Goal: Obtain resource: Obtain template

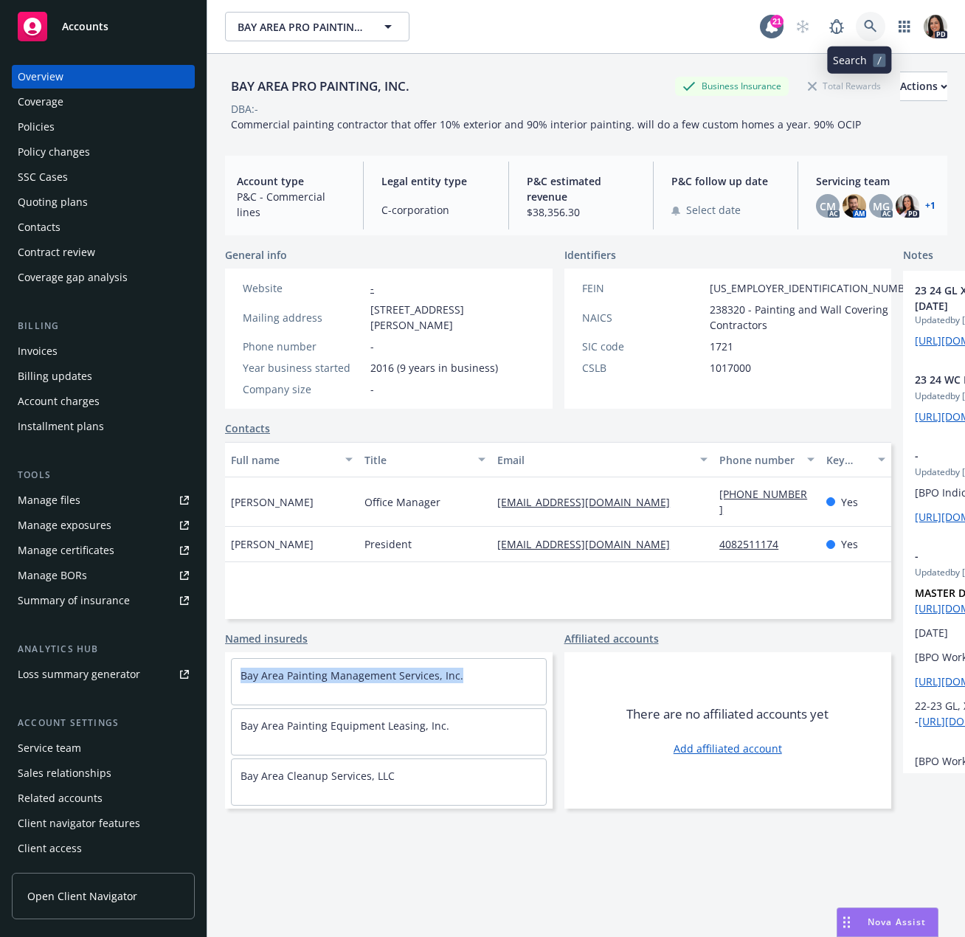
click at [864, 30] on icon at bounding box center [870, 26] width 13 height 13
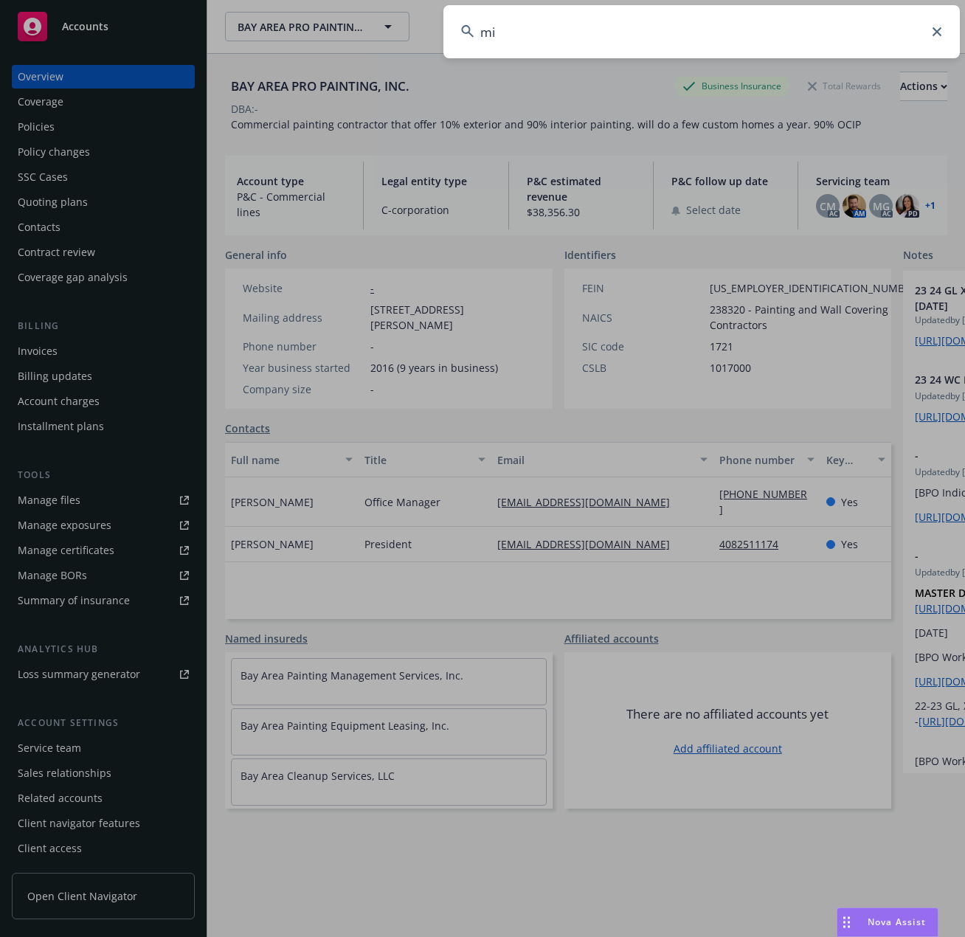
type input "m"
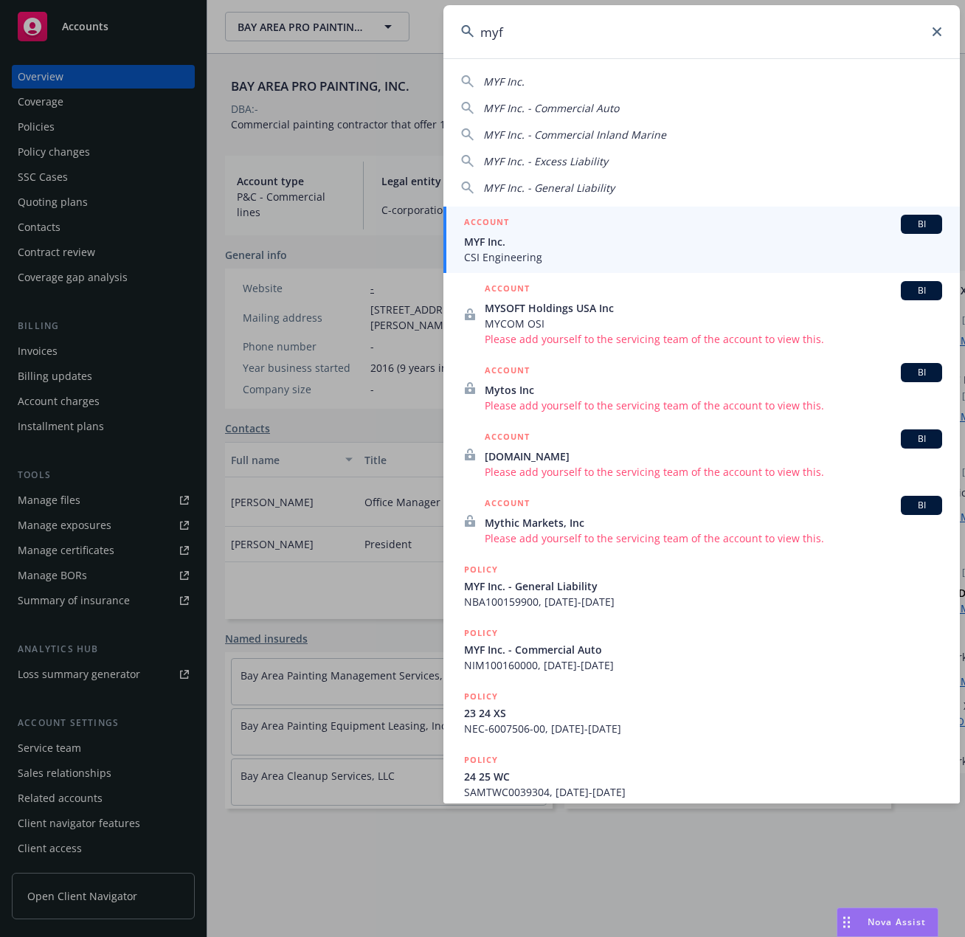
type input "myf"
click at [537, 239] on span "MYF Inc." at bounding box center [703, 241] width 478 height 15
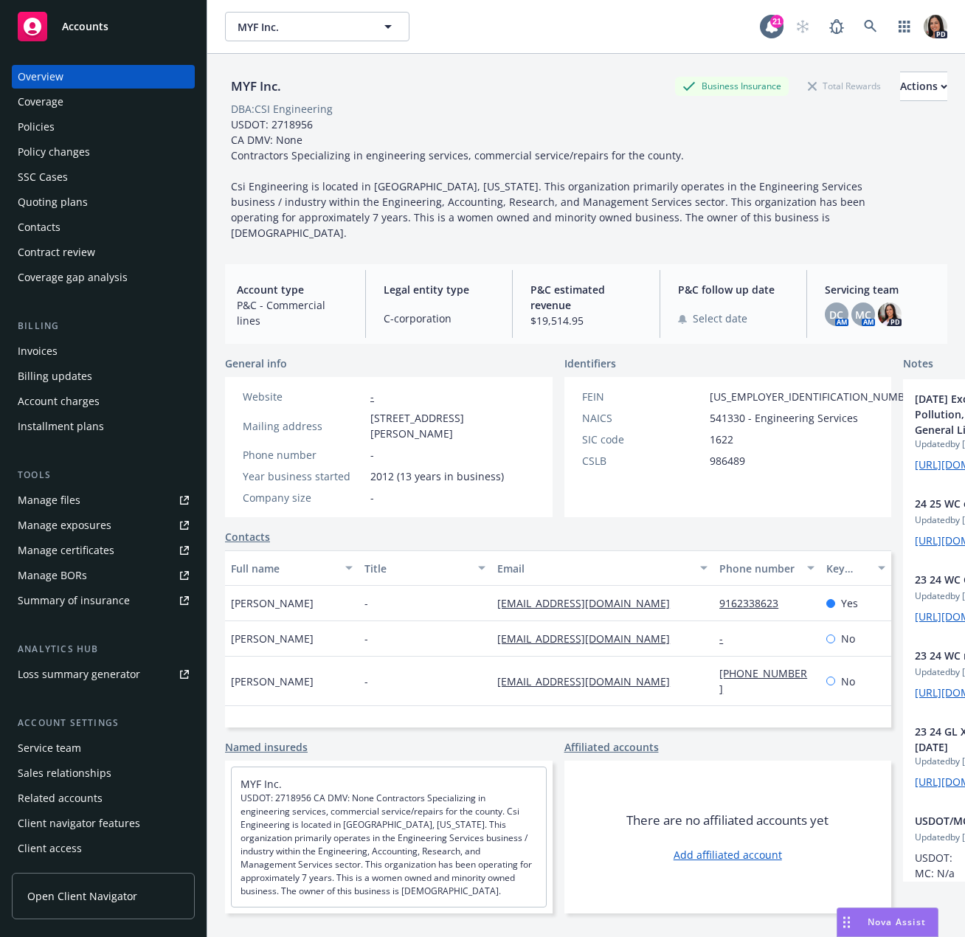
click at [537, 685] on link "csi_michell@yahoo.com" at bounding box center [589, 681] width 184 height 14
click at [94, 516] on div "Manage exposures" at bounding box center [65, 526] width 94 height 24
click at [118, 516] on link "Manage exposures" at bounding box center [103, 526] width 183 height 24
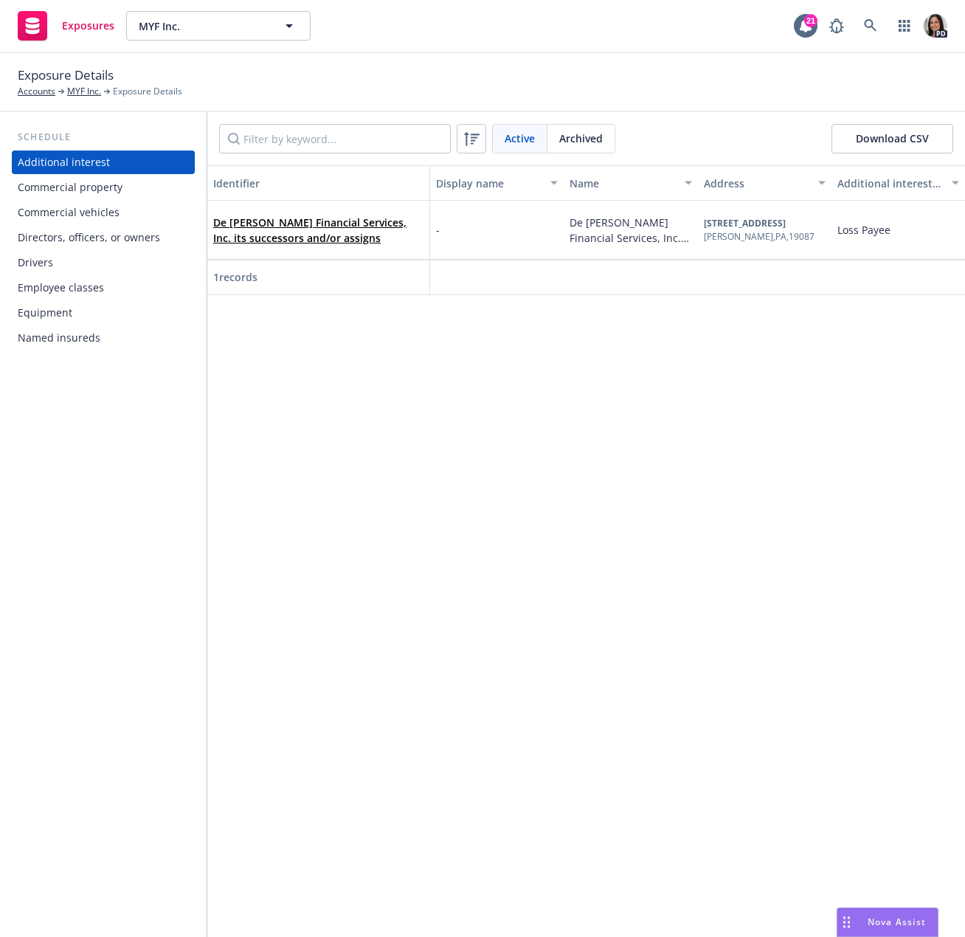
click at [539, 354] on div "Identifier Display name Name Address Additional interests and endorsements appl…" at bounding box center [586, 551] width 758 height 772
drag, startPoint x: 52, startPoint y: 263, endPoint x: 181, endPoint y: 309, distance: 136.3
click at [52, 264] on div "Drivers" at bounding box center [103, 263] width 171 height 24
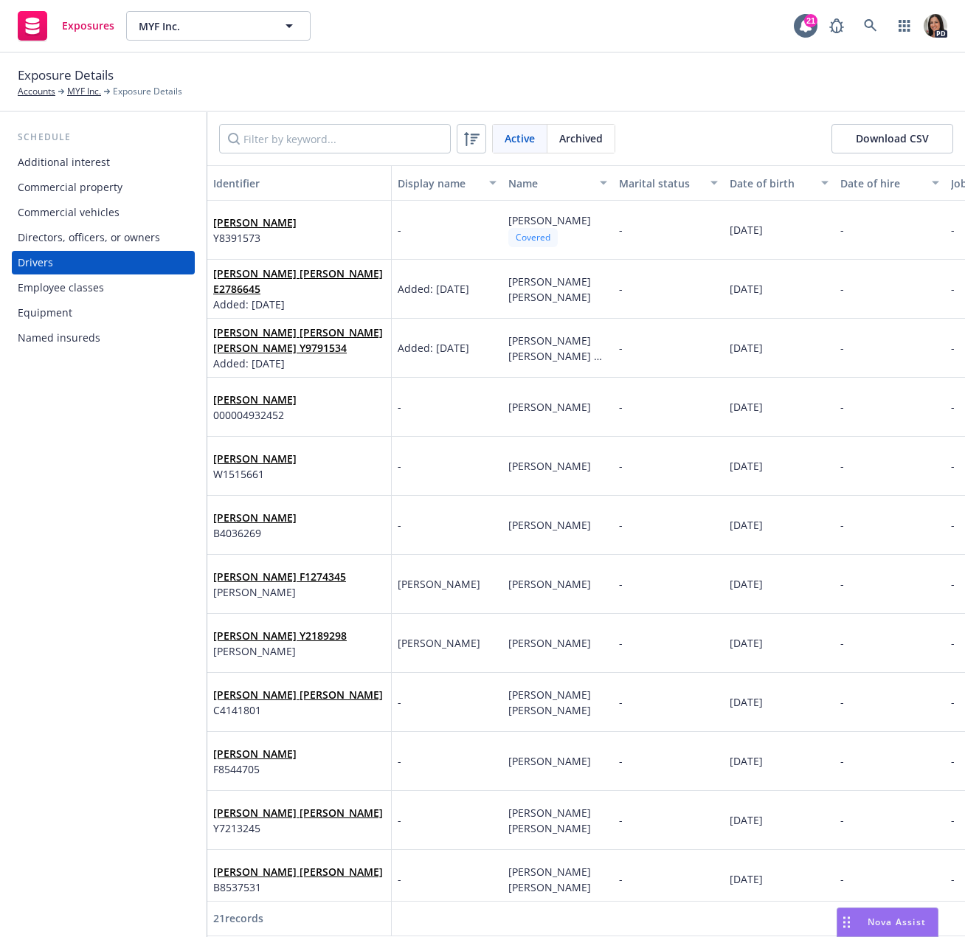
click at [905, 136] on button "Download CSV" at bounding box center [893, 139] width 122 height 30
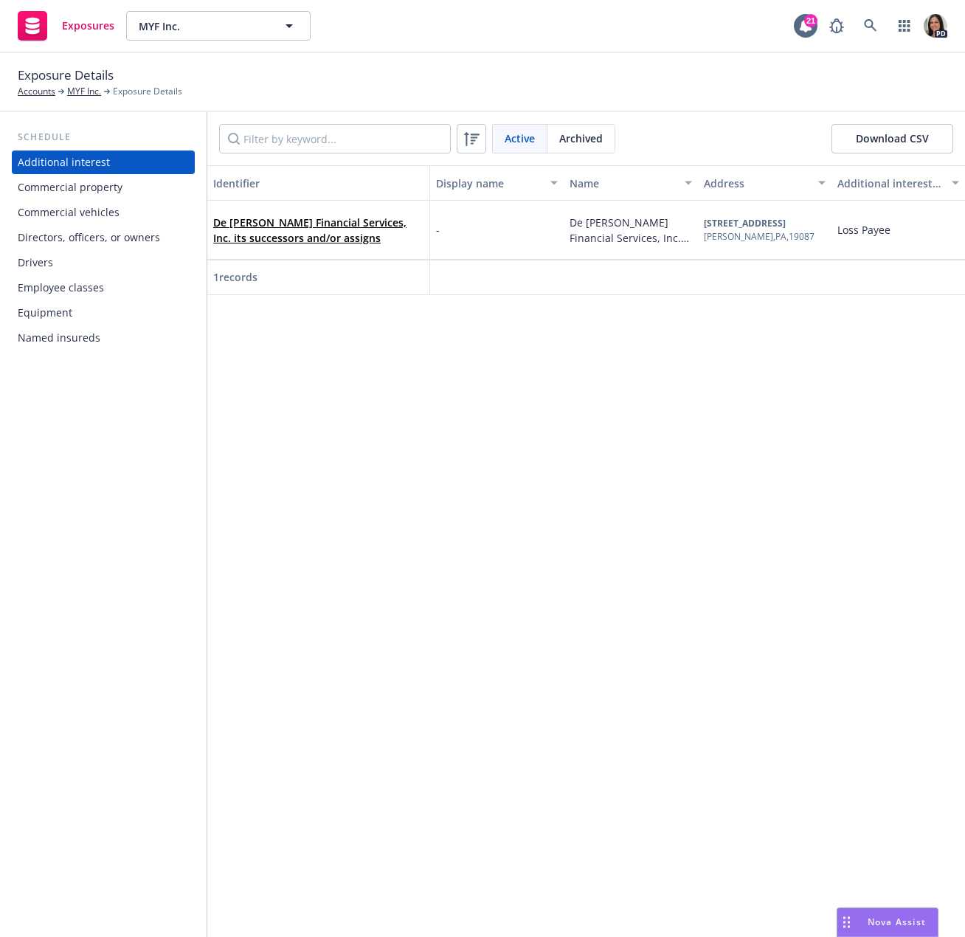
click at [105, 321] on div "Equipment" at bounding box center [103, 313] width 171 height 24
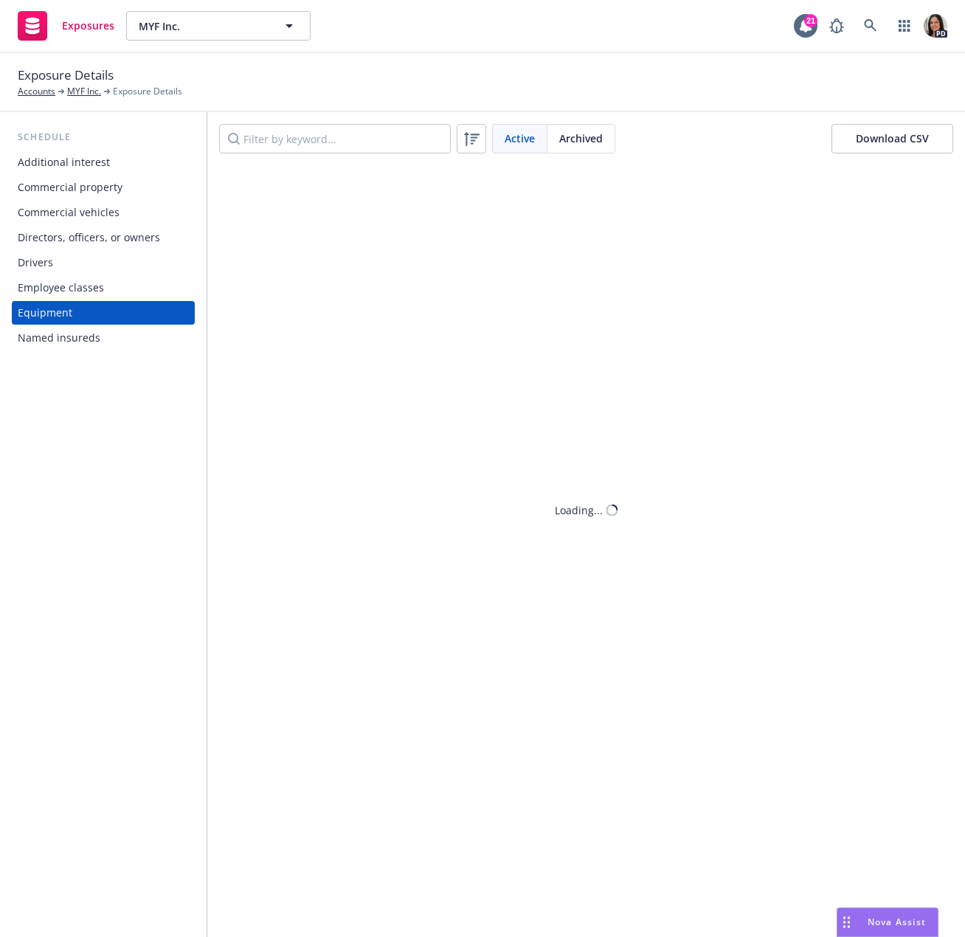
click at [98, 197] on div "Commercial property" at bounding box center [70, 188] width 105 height 24
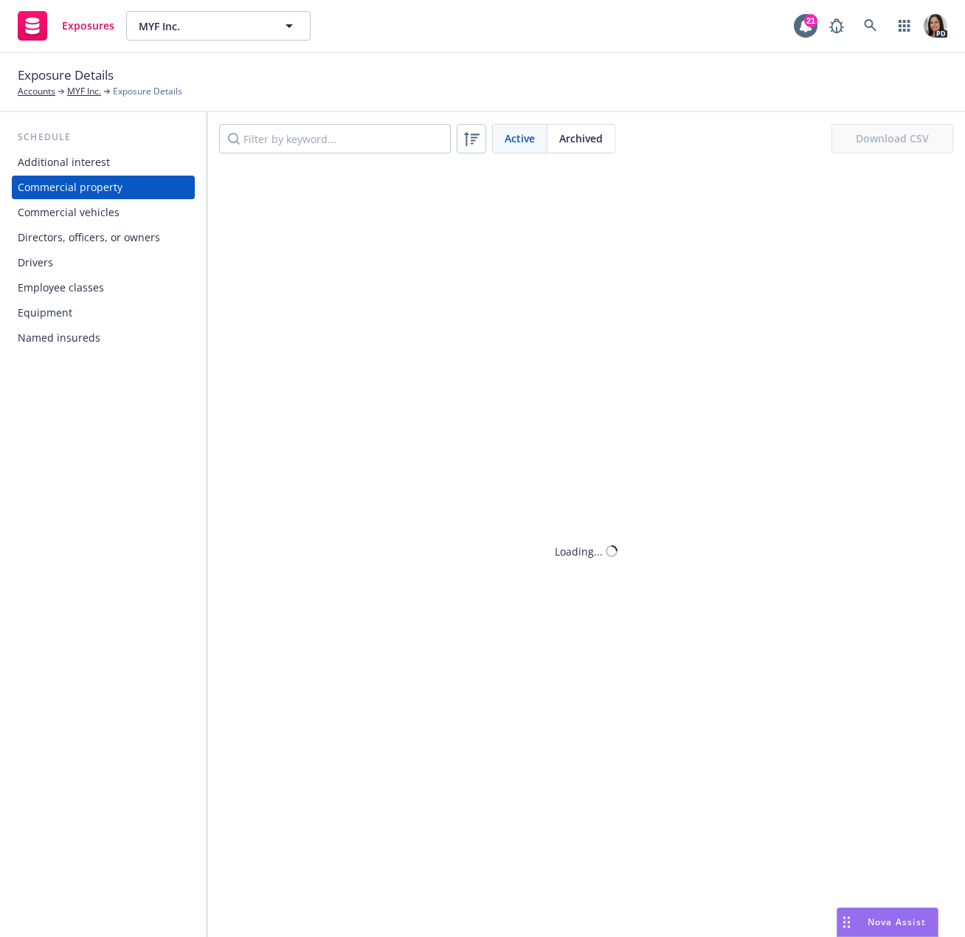
click at [99, 210] on div "Commercial vehicles" at bounding box center [69, 213] width 102 height 24
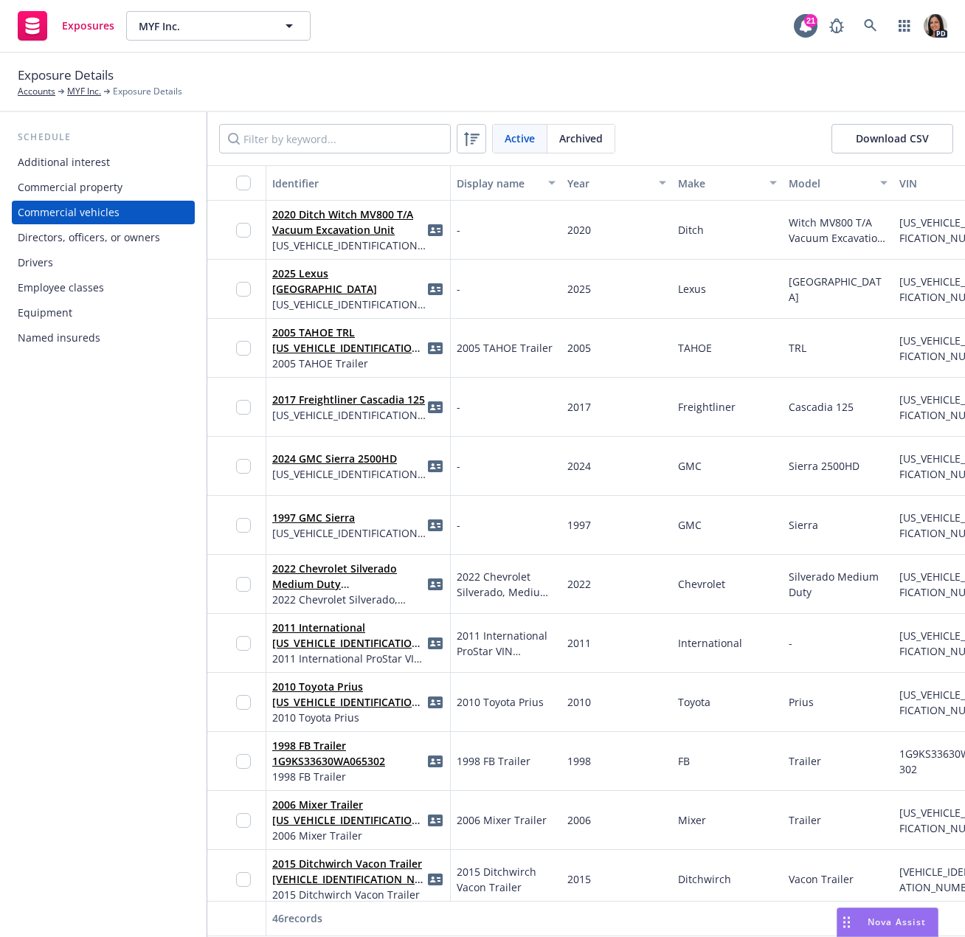
click at [863, 133] on button "Download CSV" at bounding box center [893, 139] width 122 height 30
drag, startPoint x: 480, startPoint y: 46, endPoint x: 474, endPoint y: 56, distance: 12.3
click at [482, 45] on div "Exposures MYF Inc. MYF Inc. 21 PD" at bounding box center [482, 26] width 965 height 53
click at [60, 305] on div "Equipment" at bounding box center [45, 313] width 55 height 24
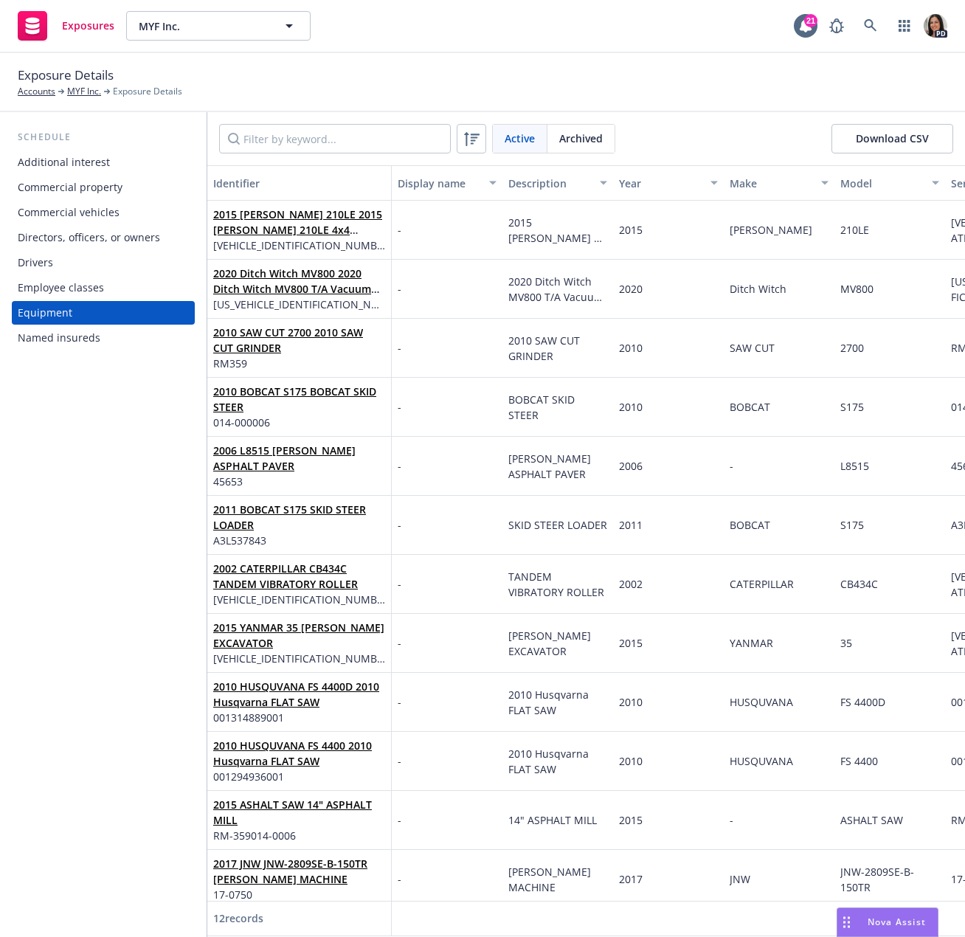
click at [77, 315] on div "Equipment" at bounding box center [103, 313] width 171 height 24
click at [894, 121] on div "Active Archived Download CSV" at bounding box center [586, 138] width 758 height 53
click at [894, 136] on button "Download CSV" at bounding box center [893, 139] width 122 height 30
click at [461, 39] on div "Exposures MYF Inc. MYF Inc. 21 PD" at bounding box center [482, 26] width 965 height 53
click at [91, 86] on link "MYF Inc." at bounding box center [84, 91] width 34 height 13
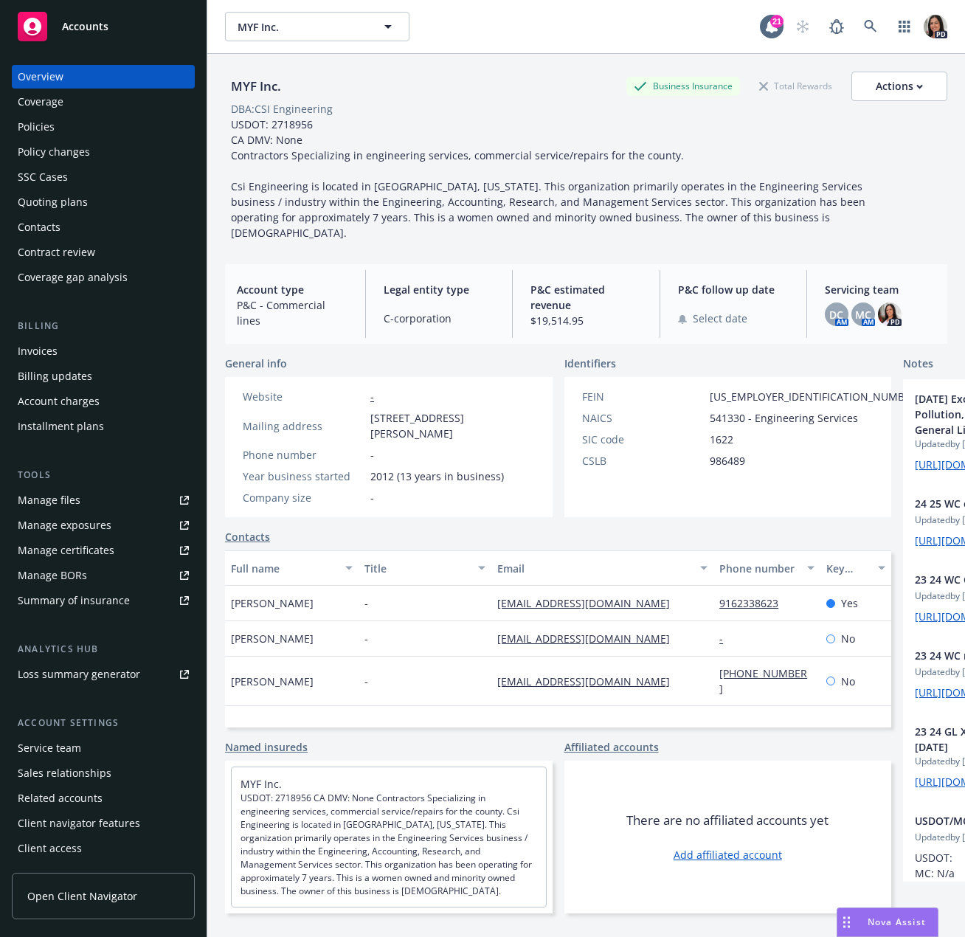
click at [72, 485] on div "Tools Manage files Manage exposures Manage certificates Manage BORs Summary of …" at bounding box center [103, 540] width 183 height 145
click at [65, 503] on div "Manage files" at bounding box center [49, 500] width 63 height 24
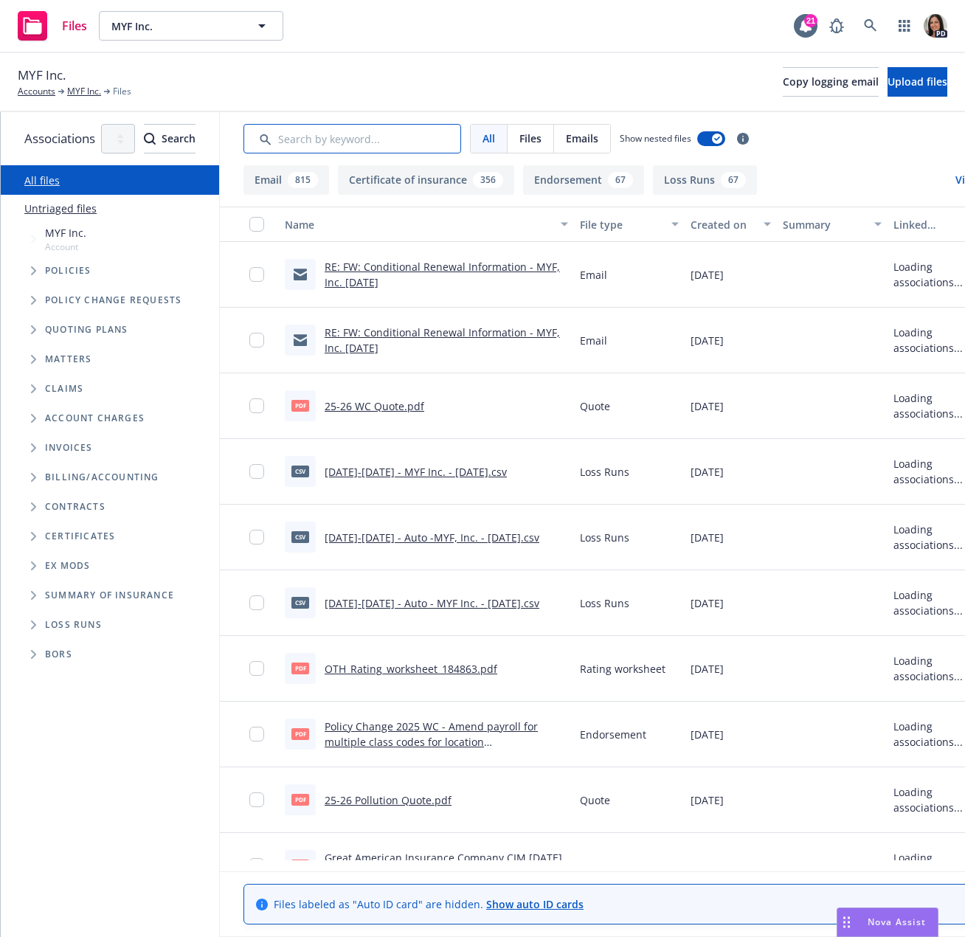
click at [461, 147] on input "Search by keyword..." at bounding box center [352, 139] width 218 height 30
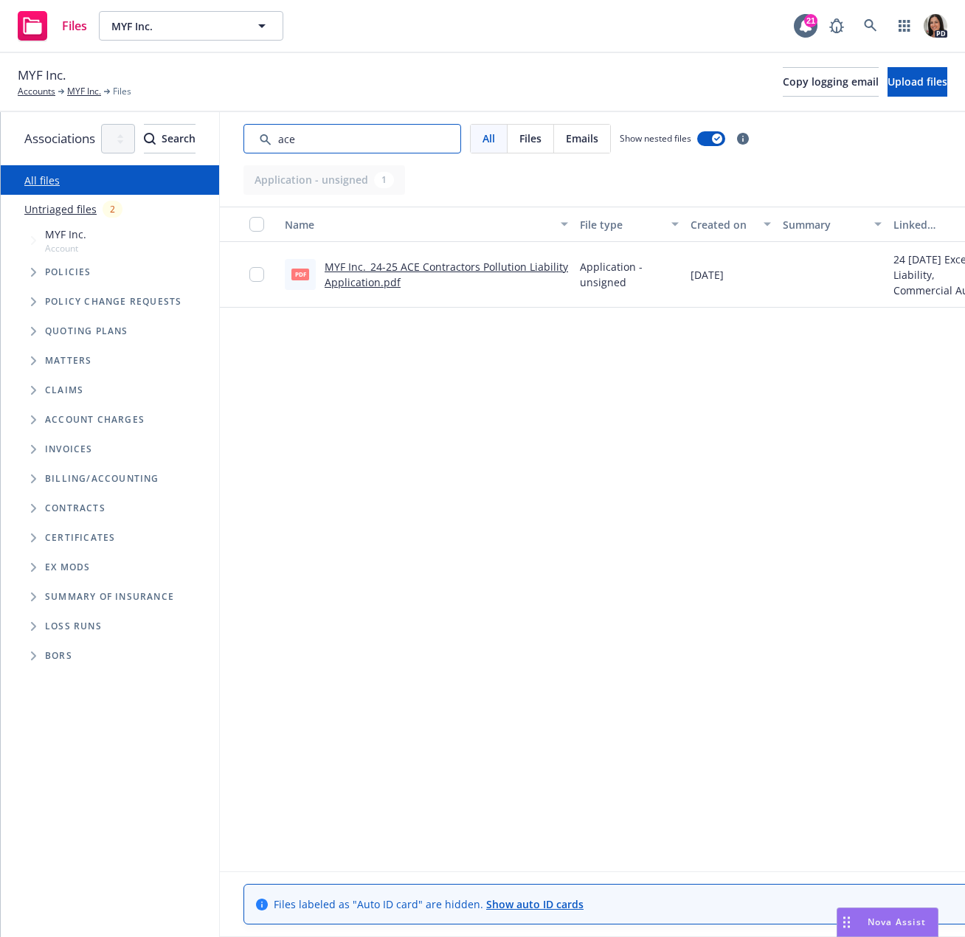
type input "ace"
click at [429, 281] on link "MYF Inc._24-25 ACE Contractors Pollution Liability Application.pdf" at bounding box center [446, 275] width 243 height 30
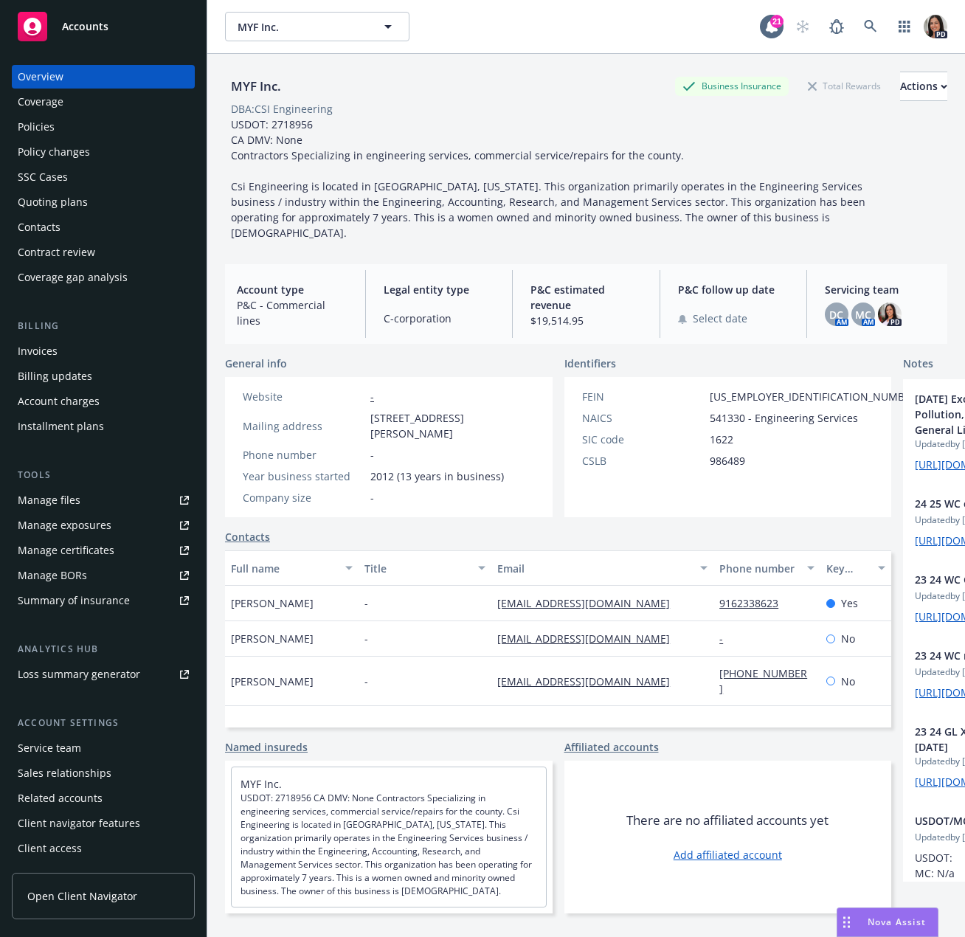
click at [78, 207] on div "Quoting plans" at bounding box center [53, 202] width 70 height 24
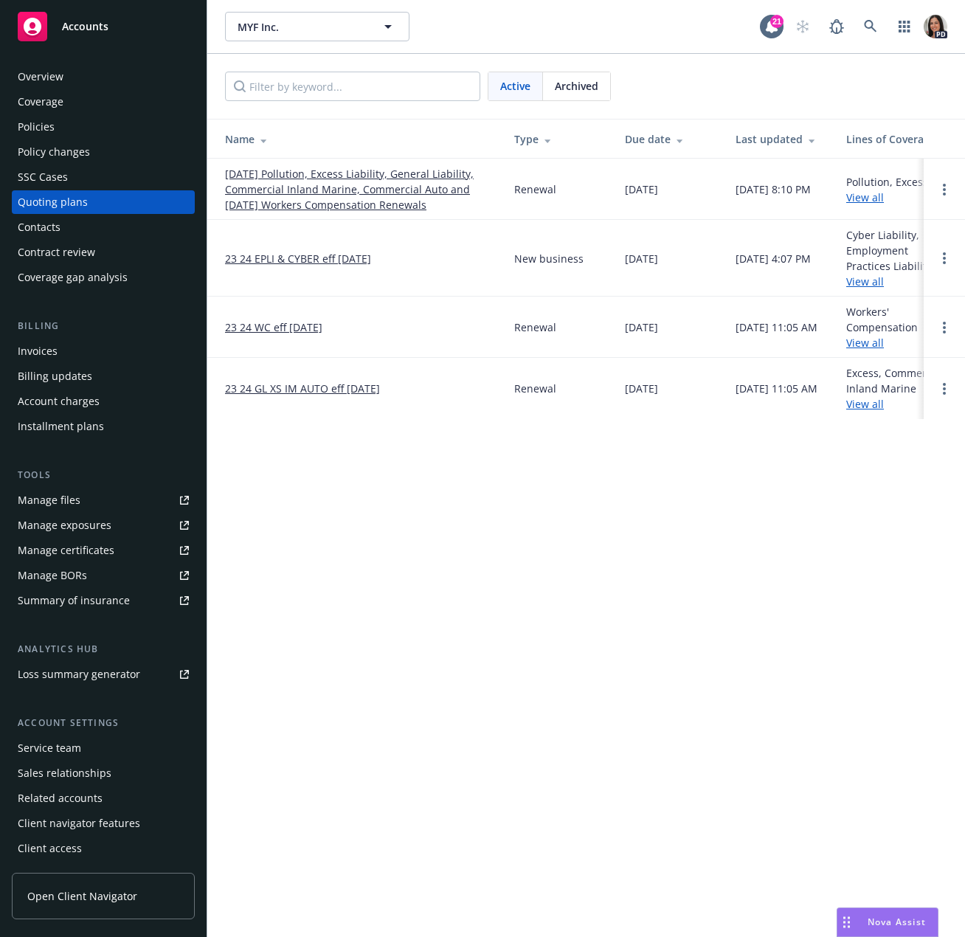
click at [349, 193] on link "[DATE] Pollution, Excess Liability, General Liability, Commercial Inland Marine…" at bounding box center [358, 189] width 266 height 46
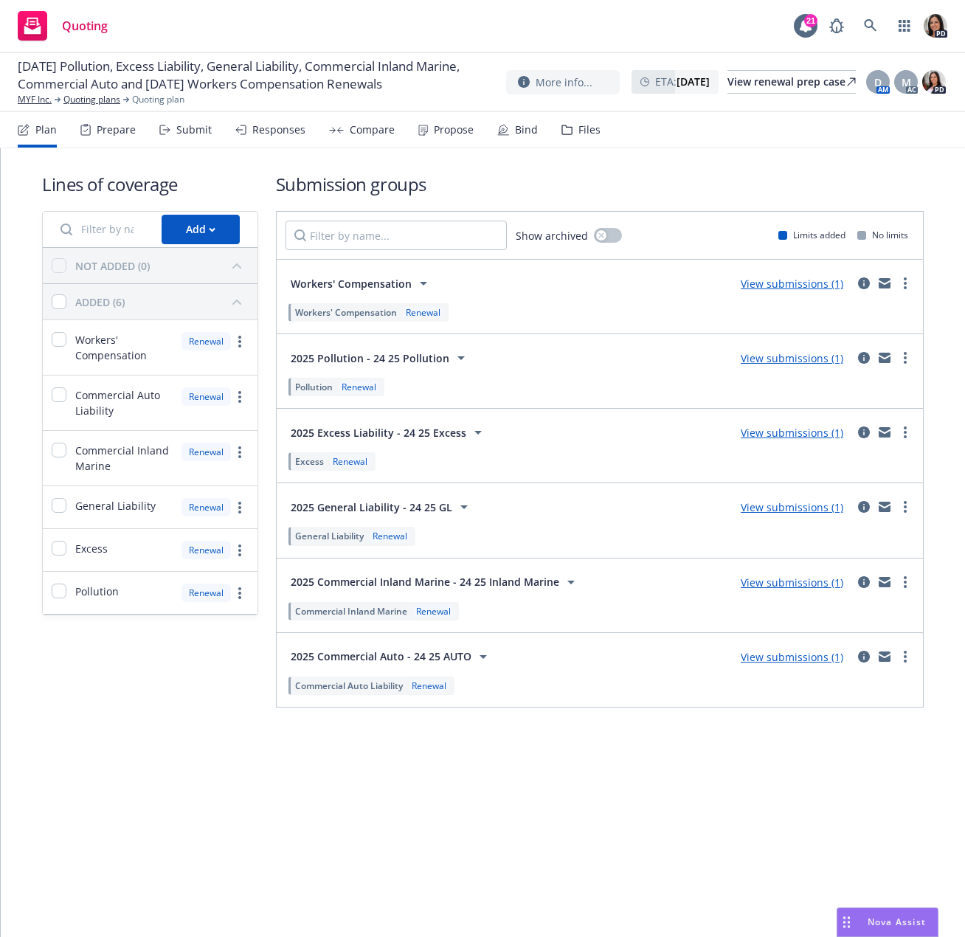
click at [195, 128] on div "Submit" at bounding box center [193, 130] width 35 height 12
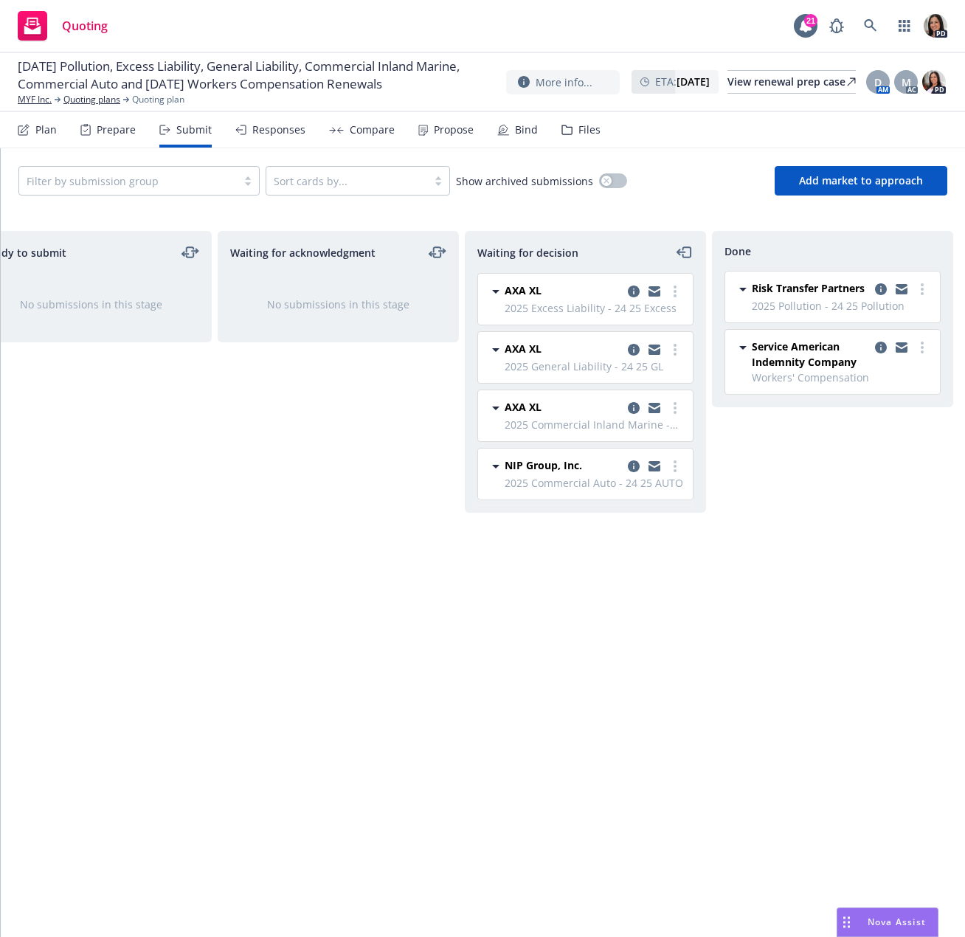
scroll to position [0, 301]
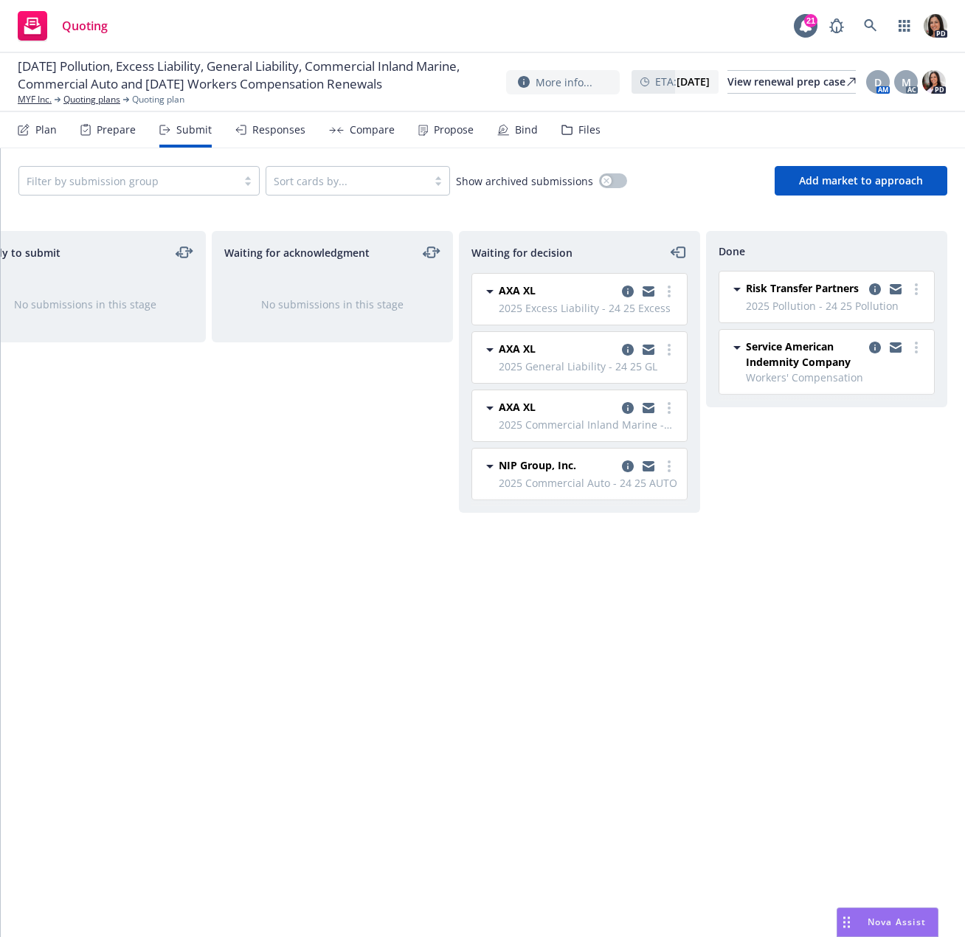
click at [349, 46] on div "Quoting 21 PD" at bounding box center [482, 26] width 965 height 53
click at [34, 24] on icon at bounding box center [33, 24] width 6 height 1
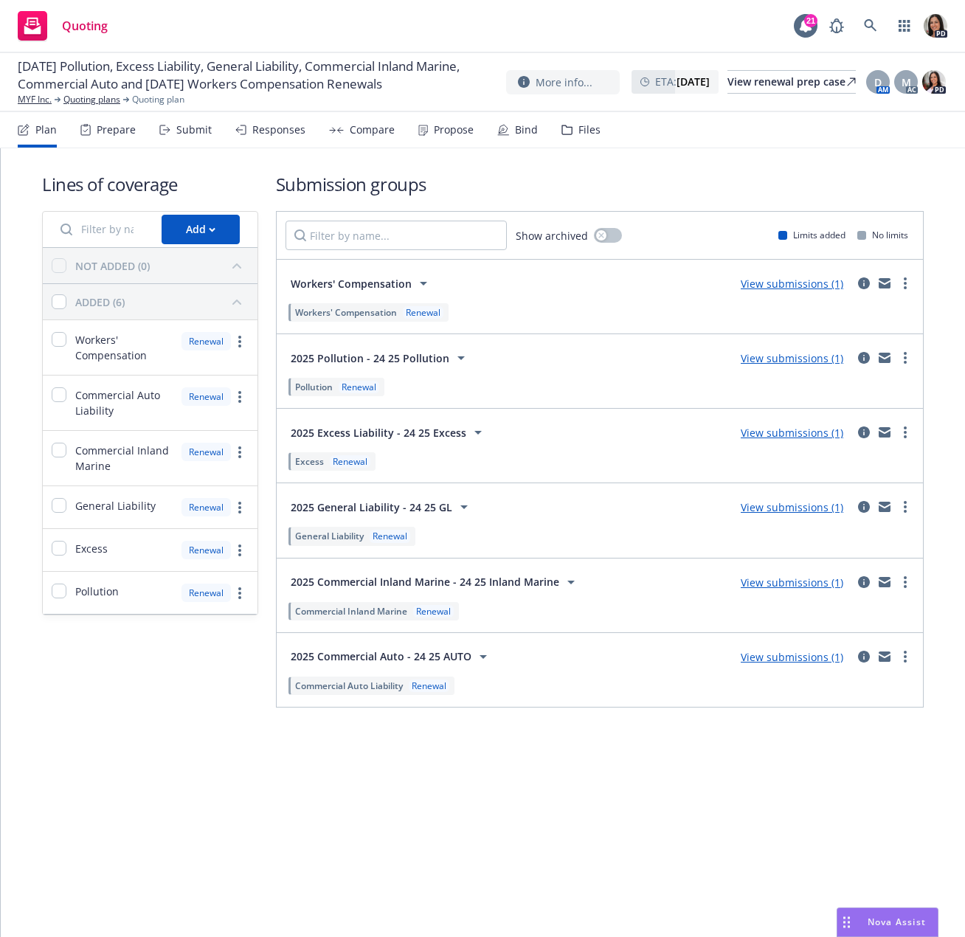
click at [32, 34] on icon at bounding box center [32, 30] width 17 height 9
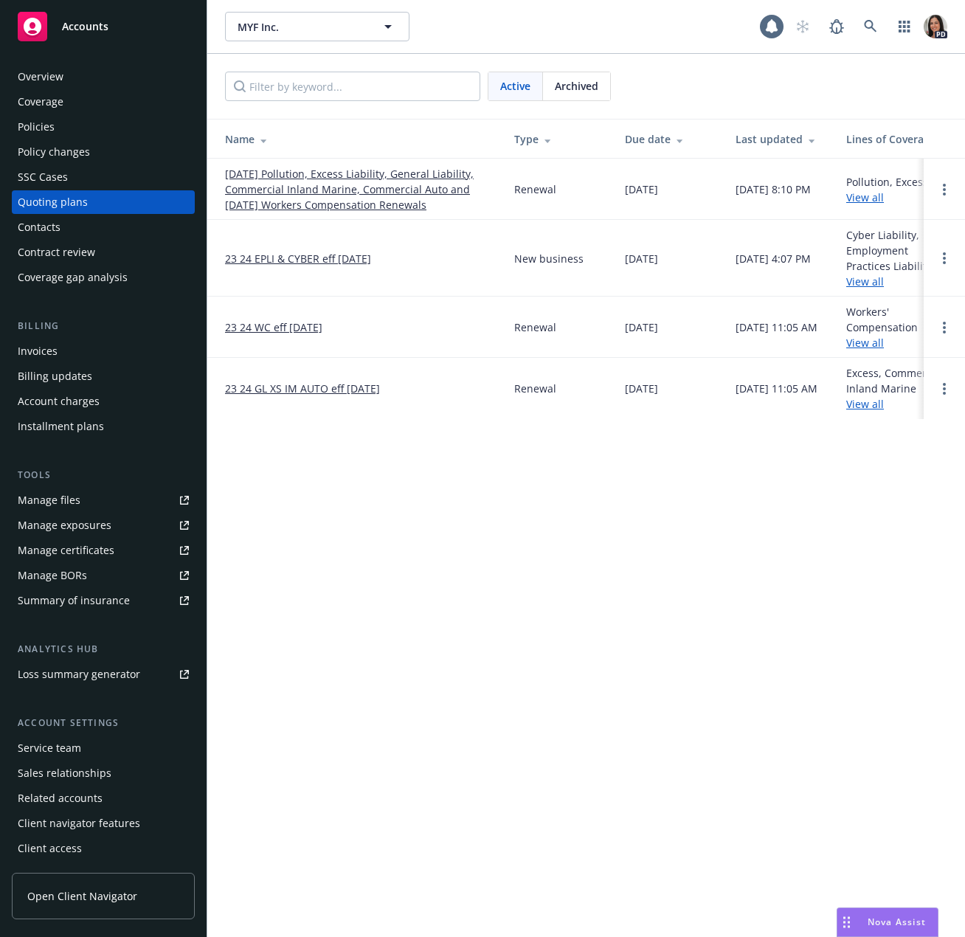
click at [74, 120] on div "Policies" at bounding box center [103, 127] width 171 height 24
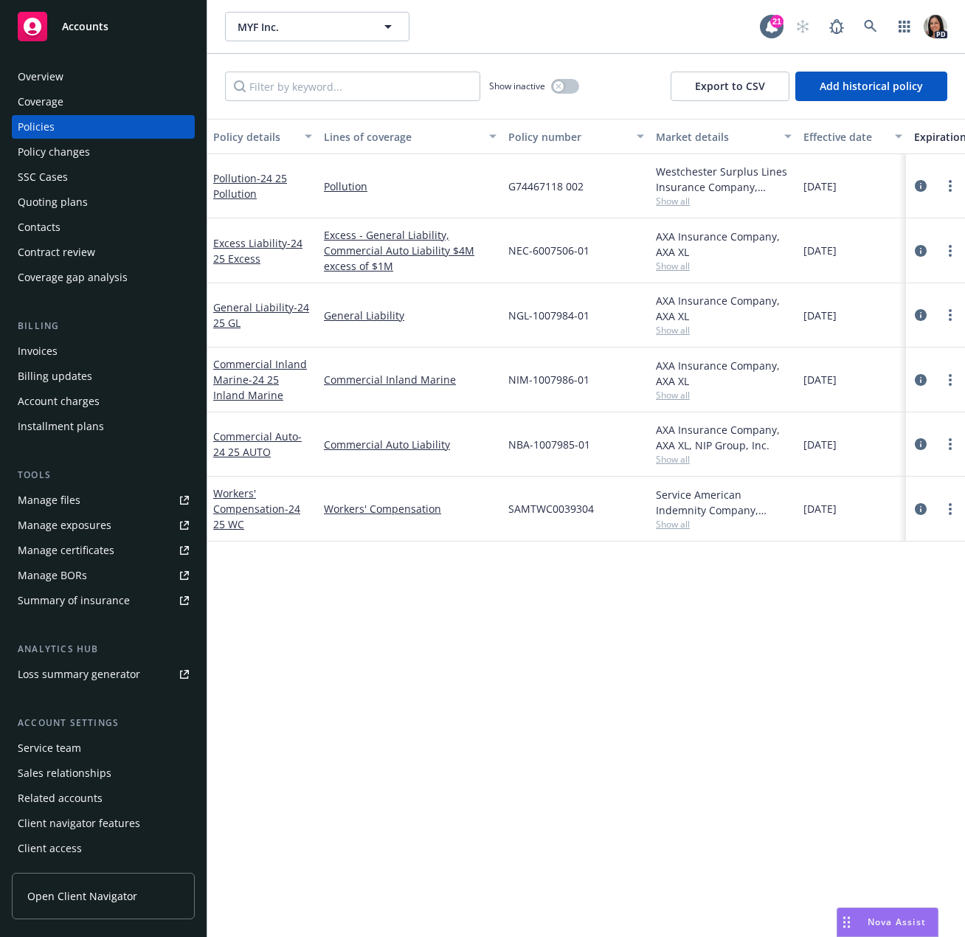
drag, startPoint x: 654, startPoint y: 27, endPoint x: 658, endPoint y: 34, distance: 8.0
click at [654, 27] on div "MYF Inc. MYF Inc." at bounding box center [492, 27] width 535 height 30
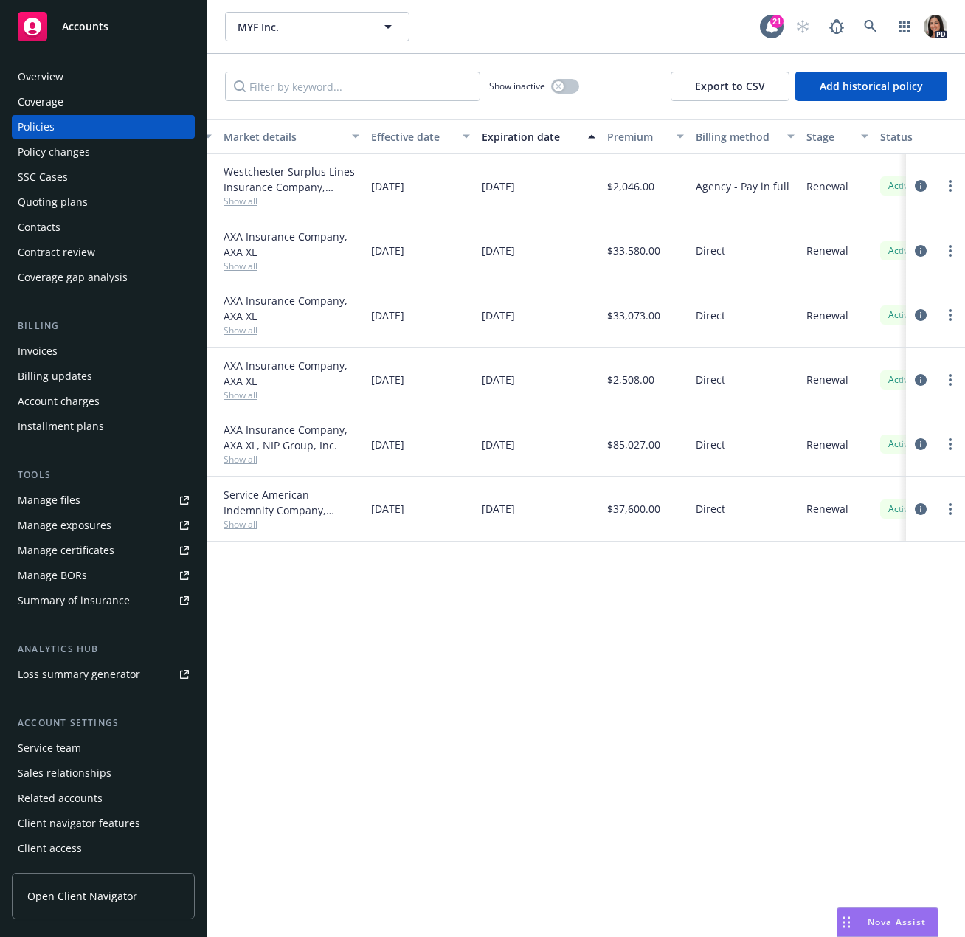
scroll to position [0, 434]
